Goal: Task Accomplishment & Management: Complete application form

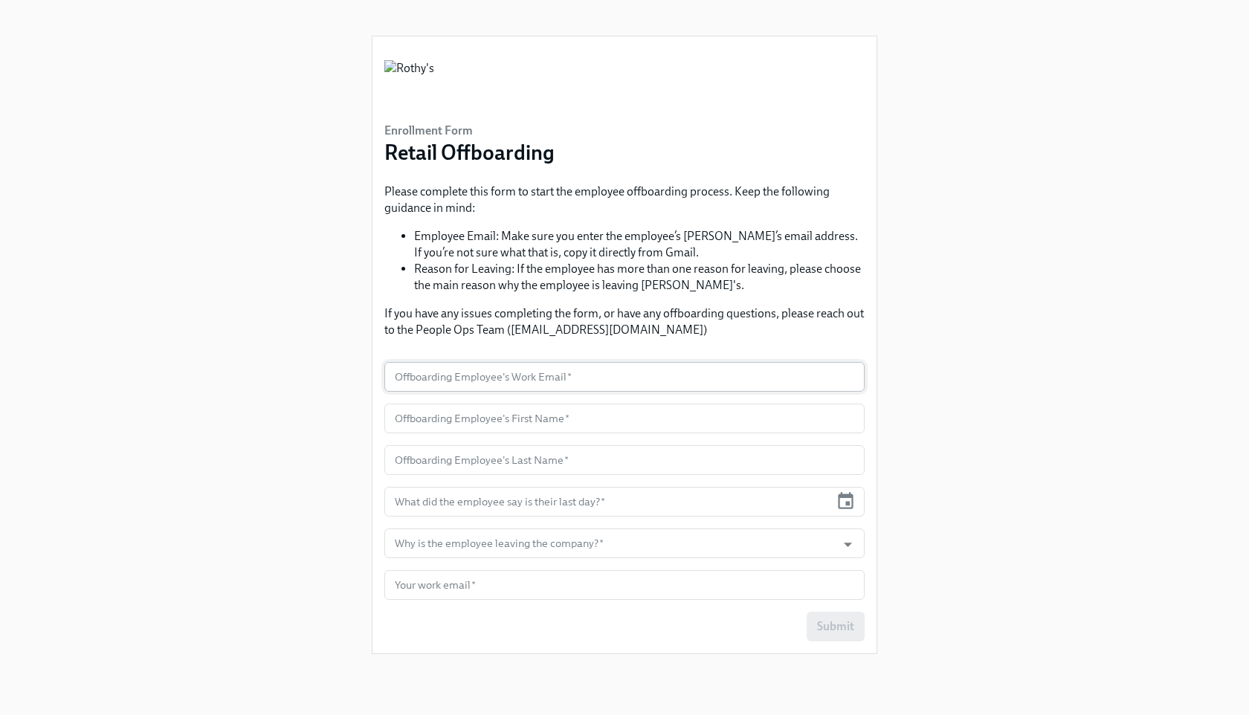
click at [564, 370] on input "text" at bounding box center [624, 377] width 480 height 30
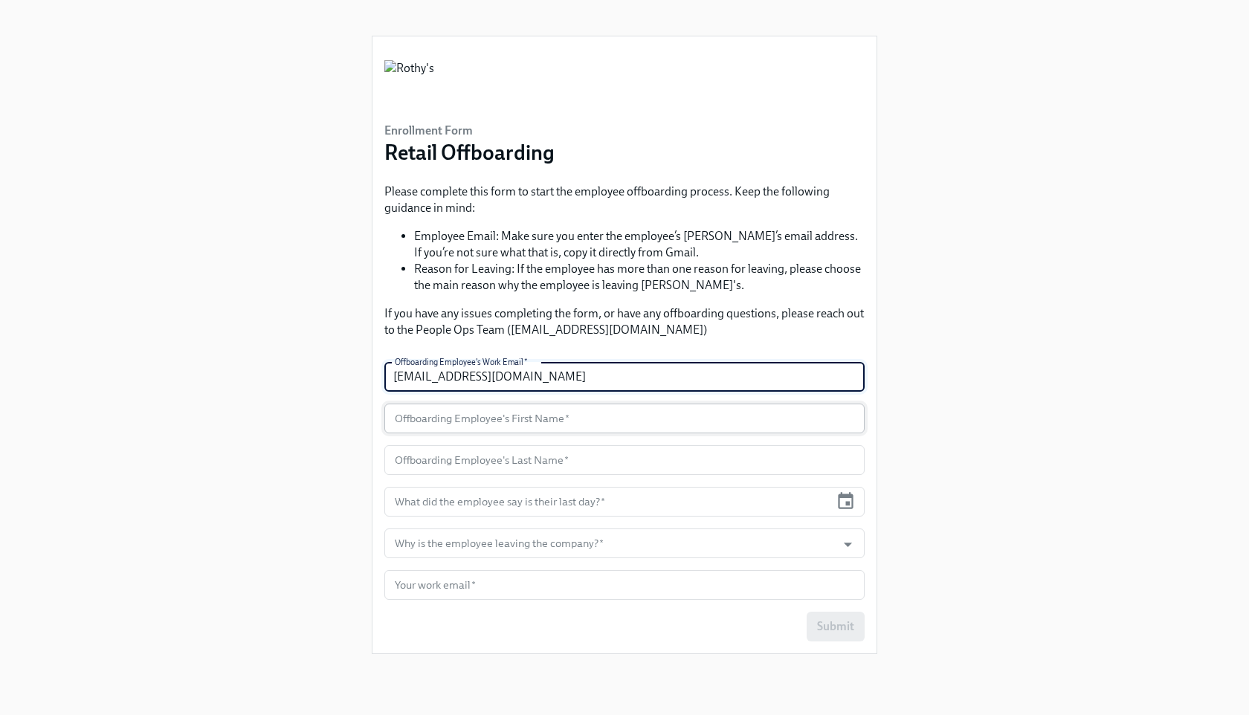
type input "[EMAIL_ADDRESS][DOMAIN_NAME]"
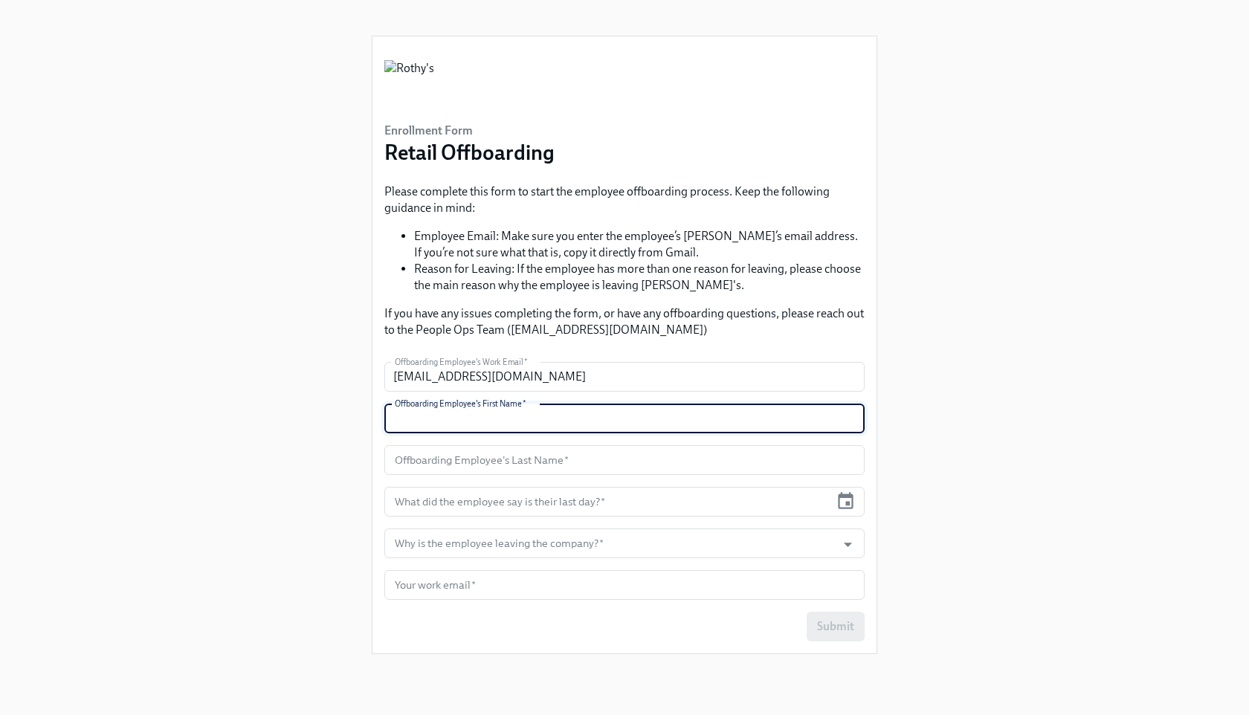
click at [450, 430] on input "text" at bounding box center [624, 419] width 480 height 30
type input "[PERSON_NAME]"
click at [438, 439] on form "Offboarding Employee's Work Email   * [EMAIL_ADDRESS][DOMAIN_NAME] Offboarding …" at bounding box center [624, 501] width 480 height 279
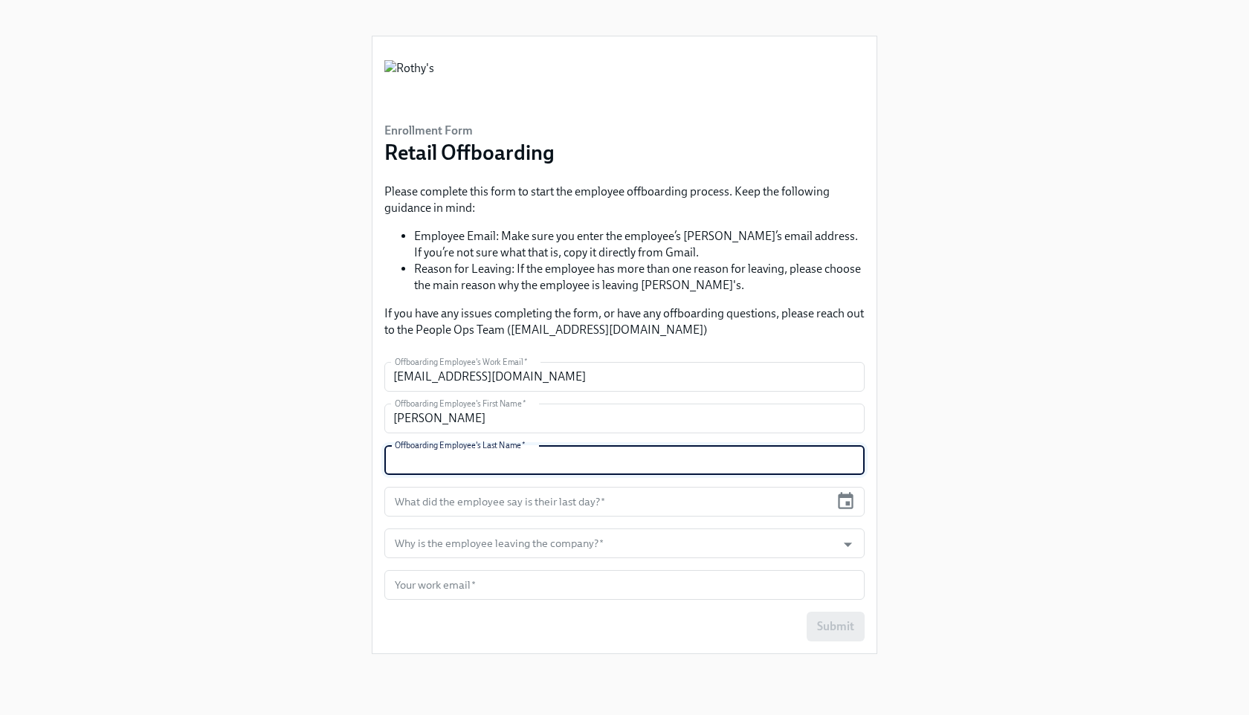
click at [441, 460] on input "text" at bounding box center [624, 460] width 480 height 30
type input "[PERSON_NAME]"
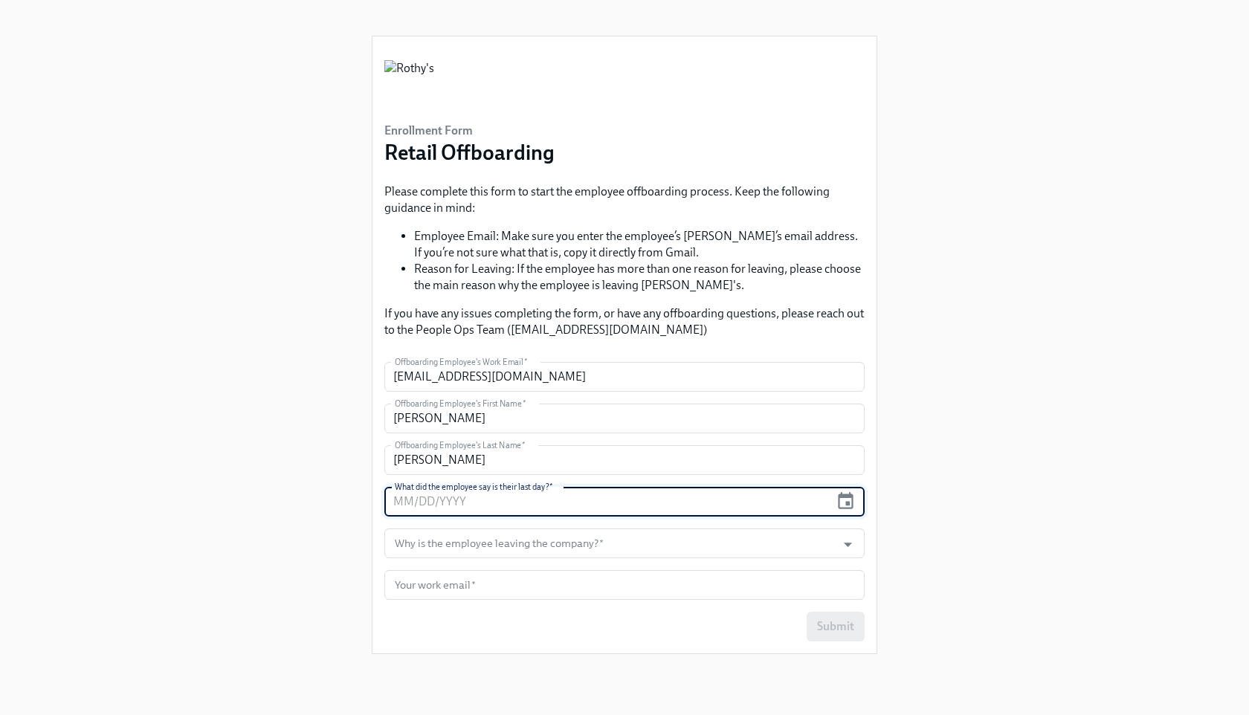
click at [481, 505] on input "text" at bounding box center [606, 502] width 445 height 30
click at [853, 503] on icon "button" at bounding box center [846, 500] width 16 height 17
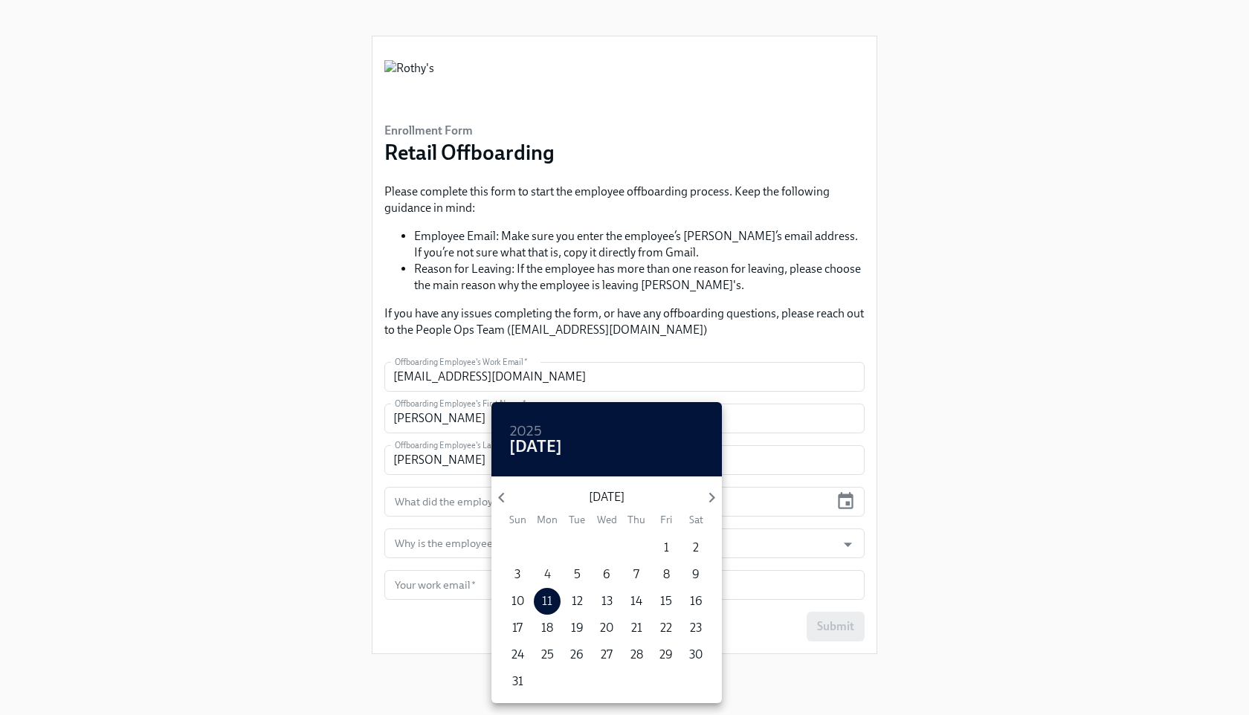
click at [549, 570] on p "4" at bounding box center [547, 574] width 7 height 16
type input "[DATE]"
click at [767, 546] on div at bounding box center [624, 357] width 1249 height 715
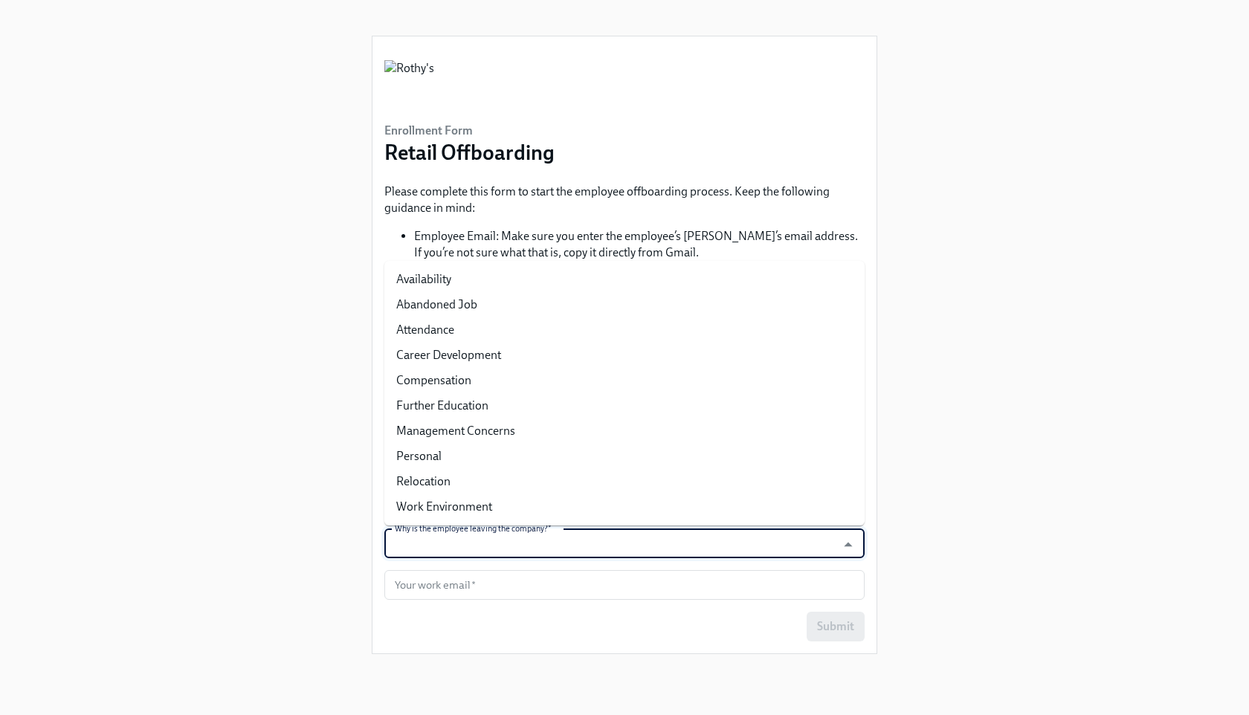
click at [767, 546] on input "Why is the employee leaving the company?   *" at bounding box center [610, 543] width 437 height 30
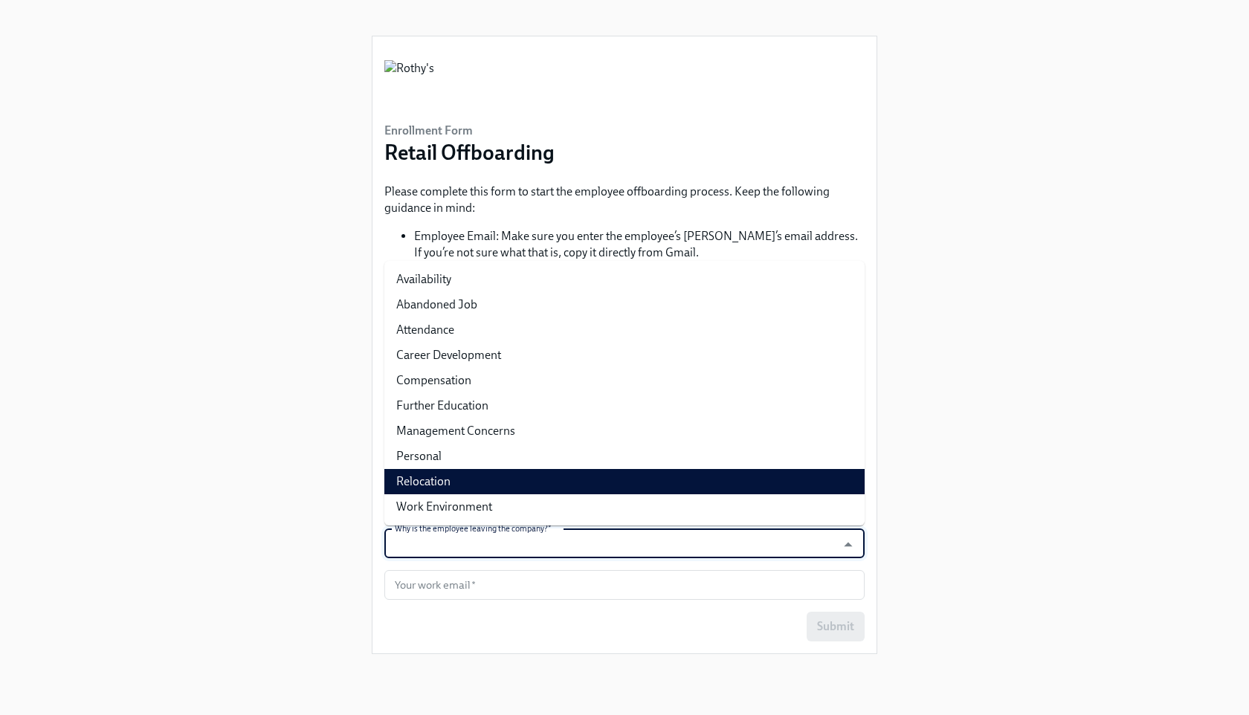
click at [663, 479] on li "Relocation" at bounding box center [624, 481] width 480 height 25
type input "Relocation"
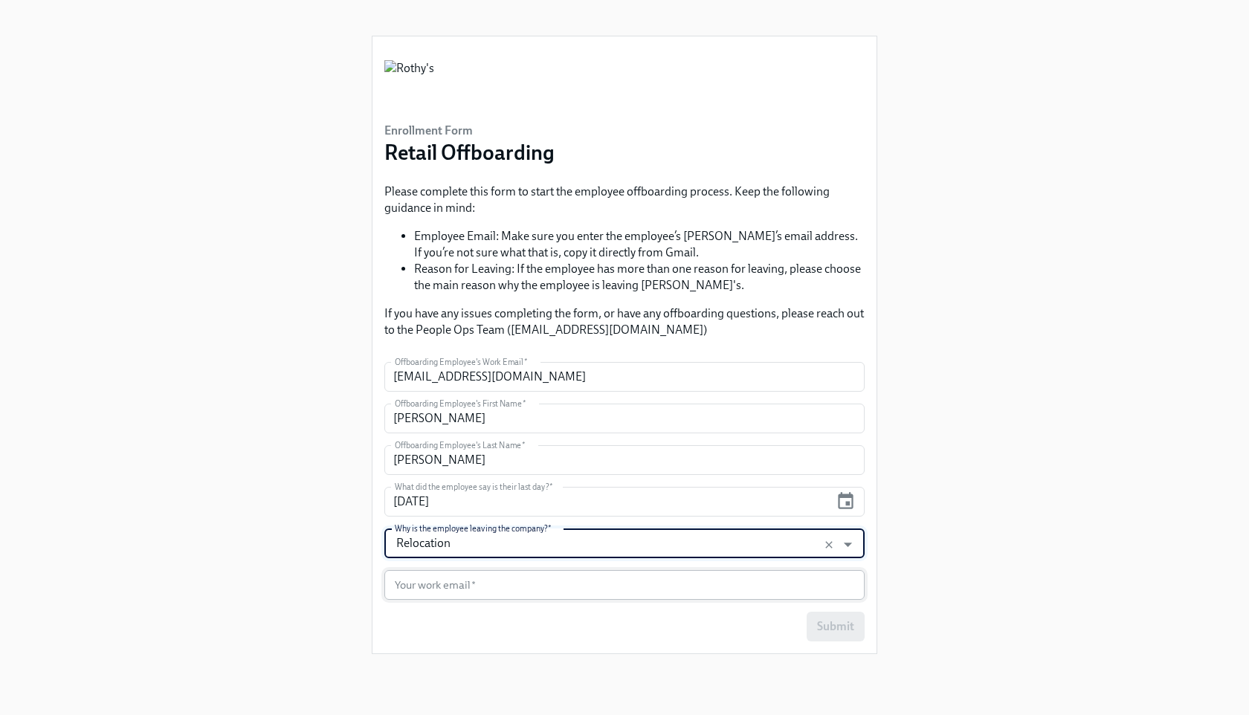
click at [641, 575] on input "text" at bounding box center [624, 585] width 480 height 30
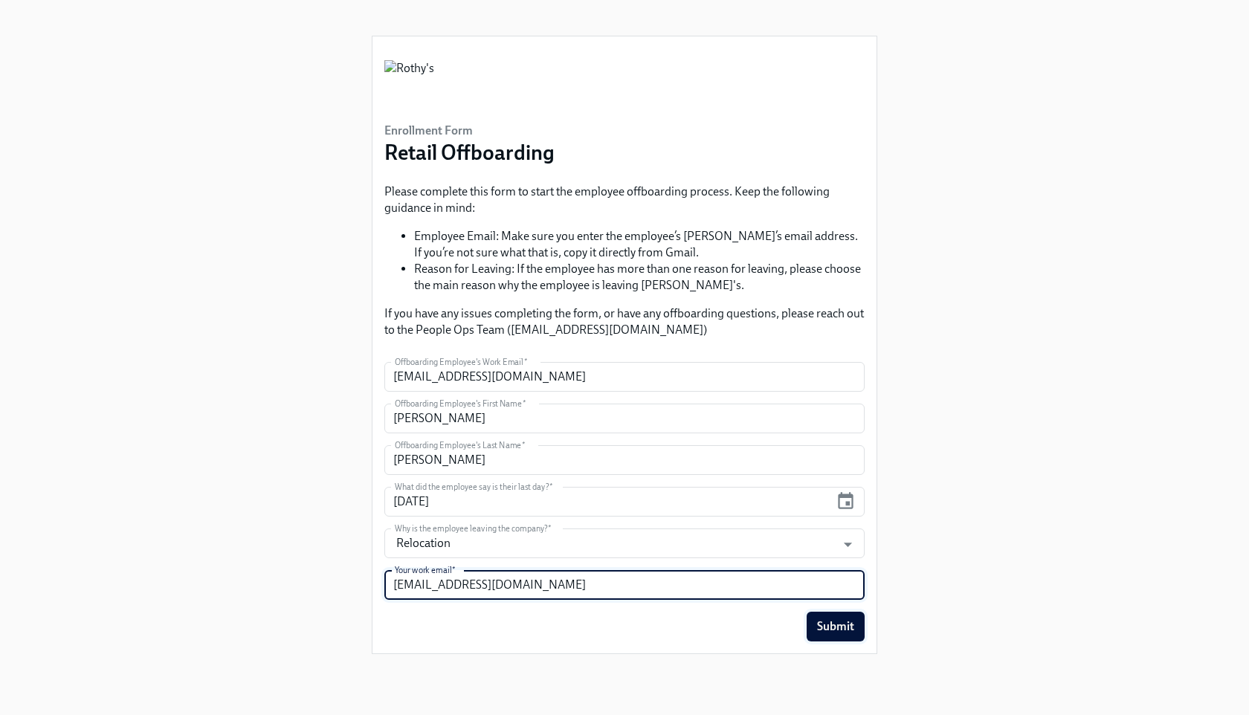
type input "[EMAIL_ADDRESS][DOMAIN_NAME]"
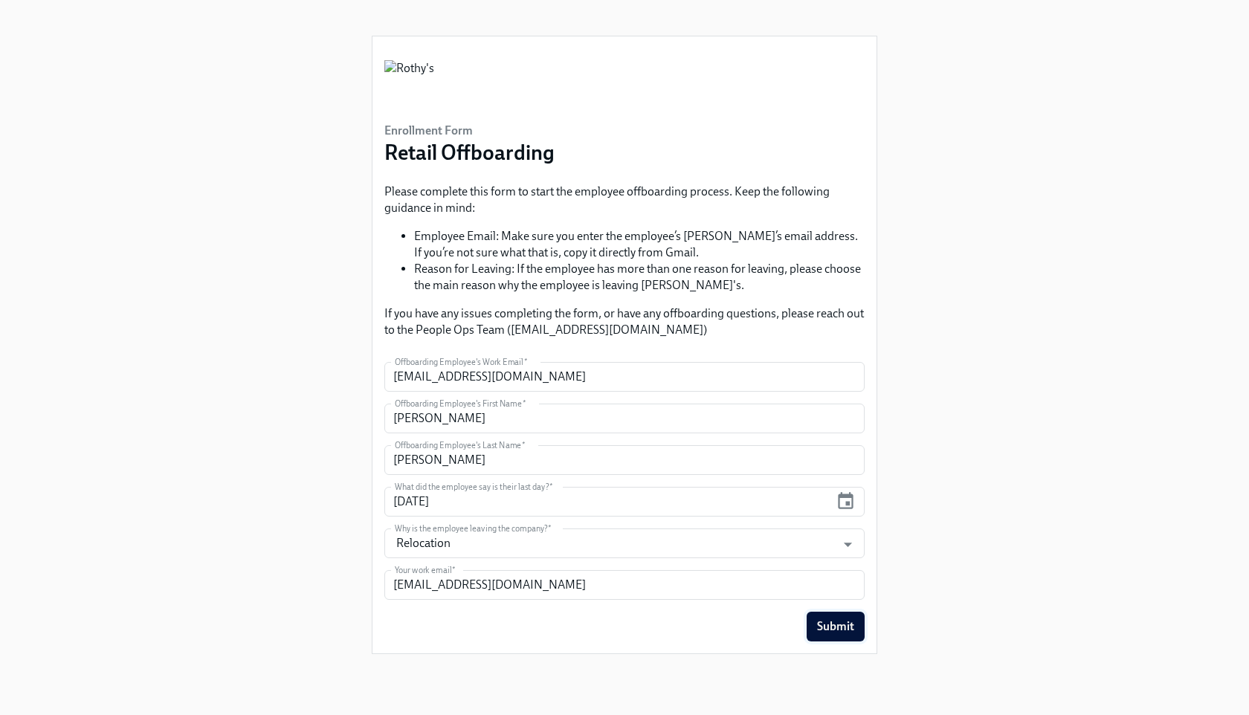
click at [824, 631] on span "Submit" at bounding box center [835, 626] width 37 height 15
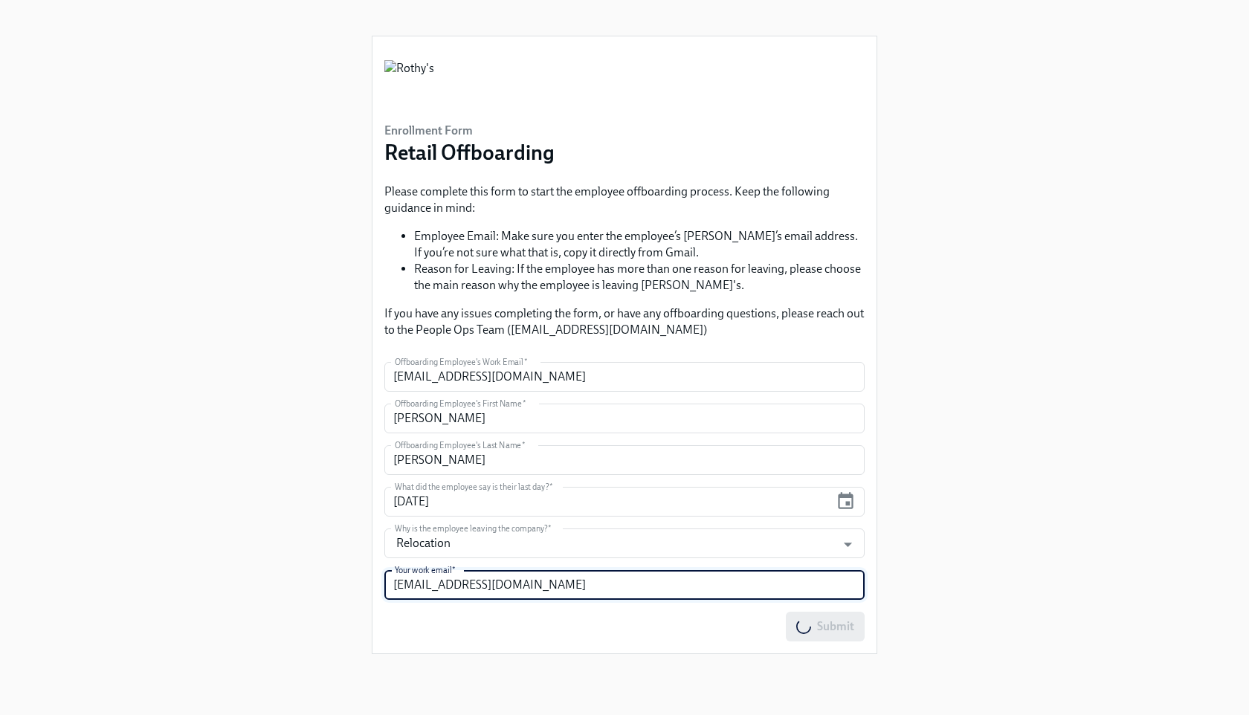
click at [800, 592] on input "[EMAIL_ADDRESS][DOMAIN_NAME]" at bounding box center [624, 585] width 480 height 30
